Goal: Task Accomplishment & Management: Use online tool/utility

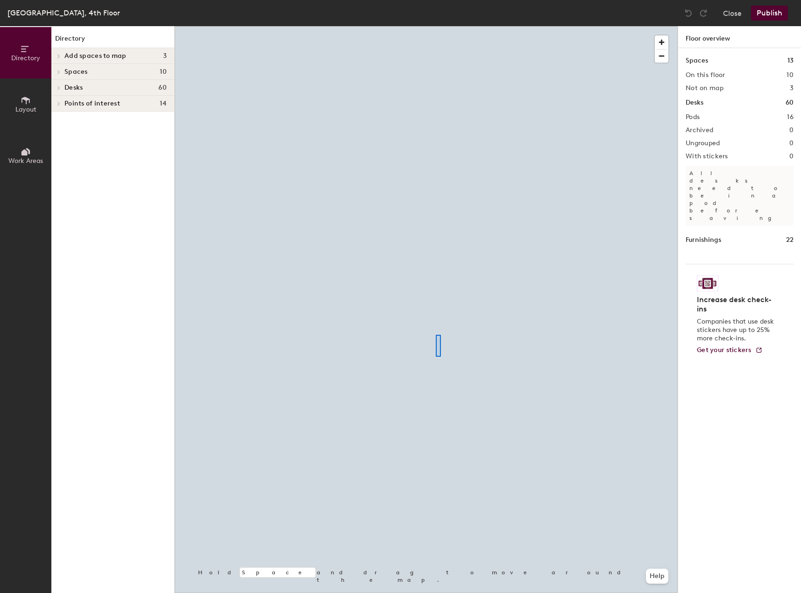
click at [437, 26] on div at bounding box center [426, 26] width 503 height 0
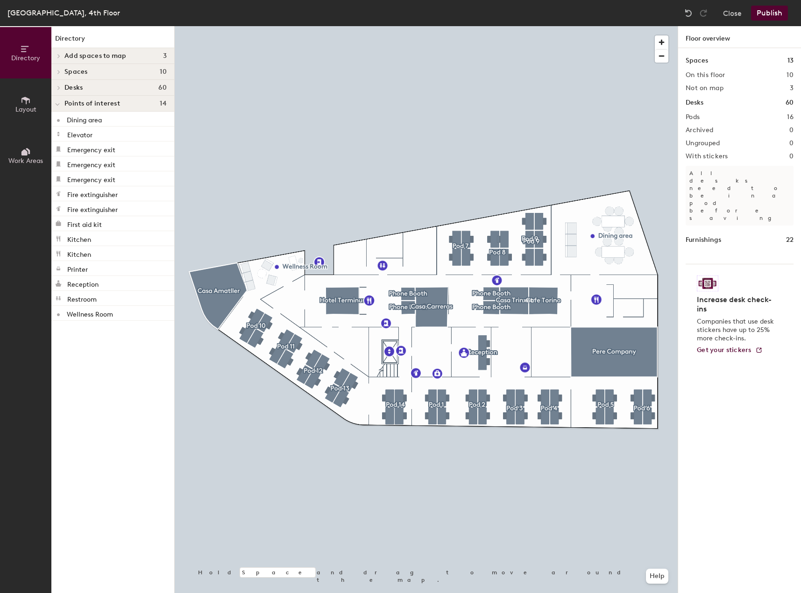
click at [429, 26] on div at bounding box center [426, 26] width 503 height 0
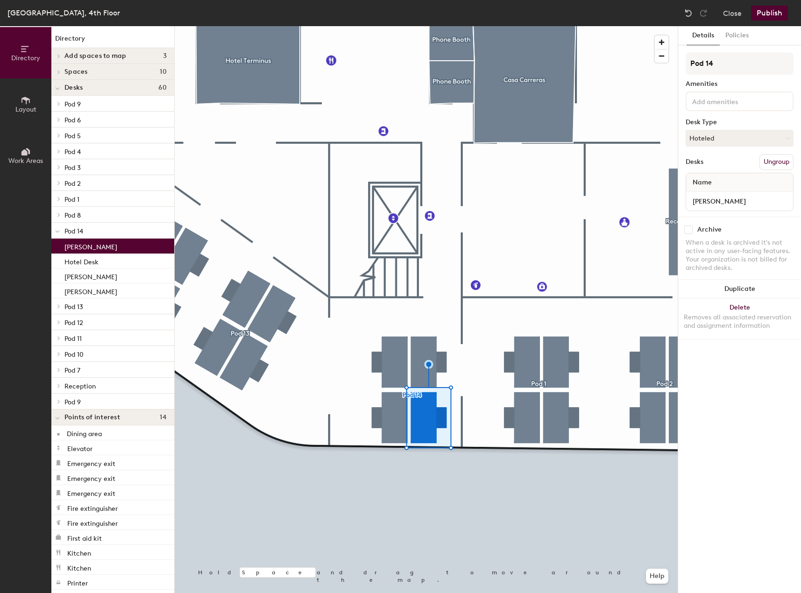
click at [522, 26] on div at bounding box center [426, 26] width 503 height 0
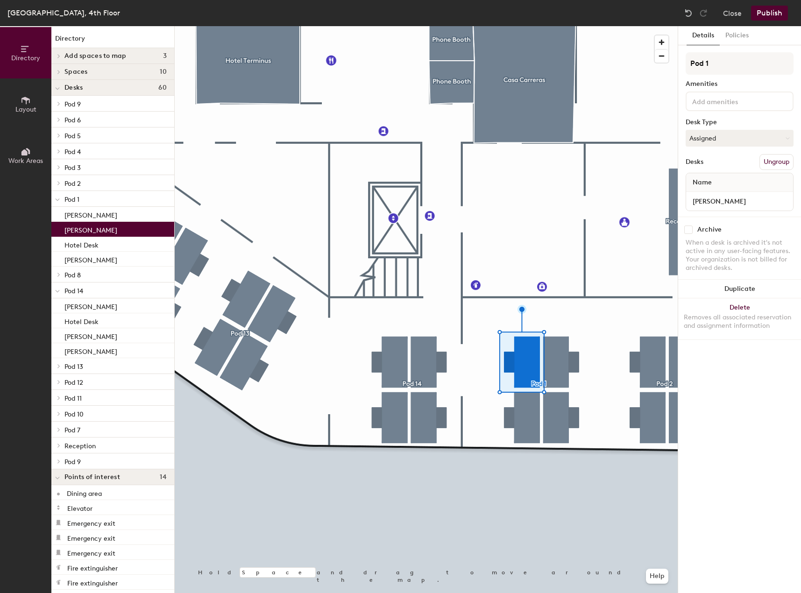
click at [566, 26] on div at bounding box center [426, 26] width 503 height 0
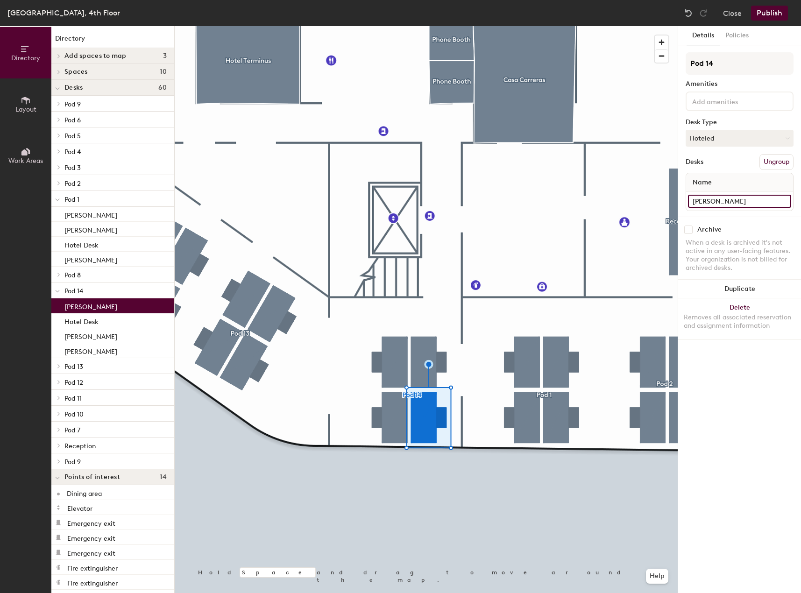
click at [731, 205] on input "[PERSON_NAME]" at bounding box center [739, 201] width 103 height 13
type input "Hotel Desk"
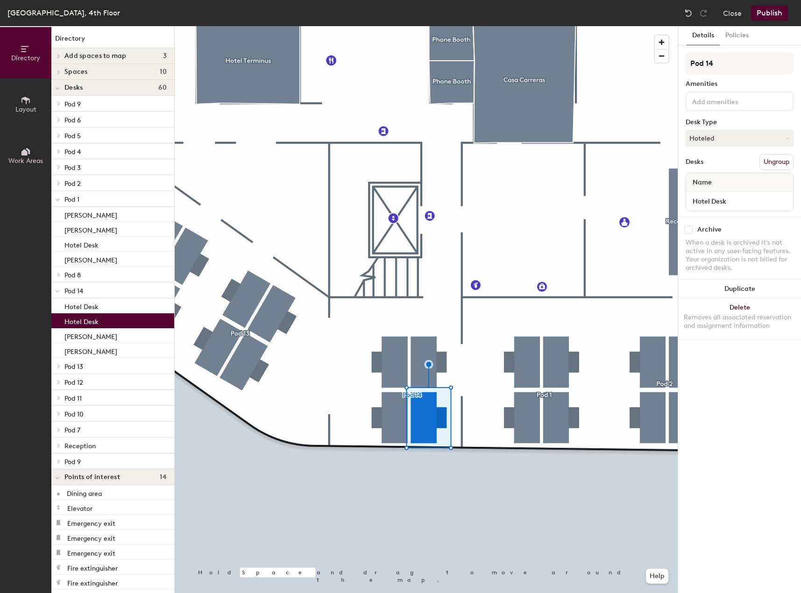
click at [769, 16] on button "Publish" at bounding box center [769, 13] width 37 height 15
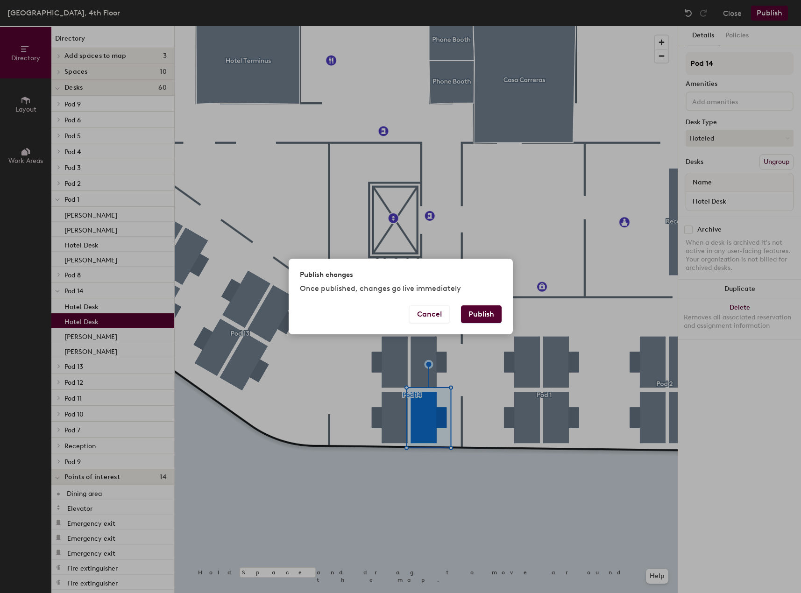
click at [486, 317] on button "Publish" at bounding box center [481, 314] width 41 height 18
